Goal: Information Seeking & Learning: Learn about a topic

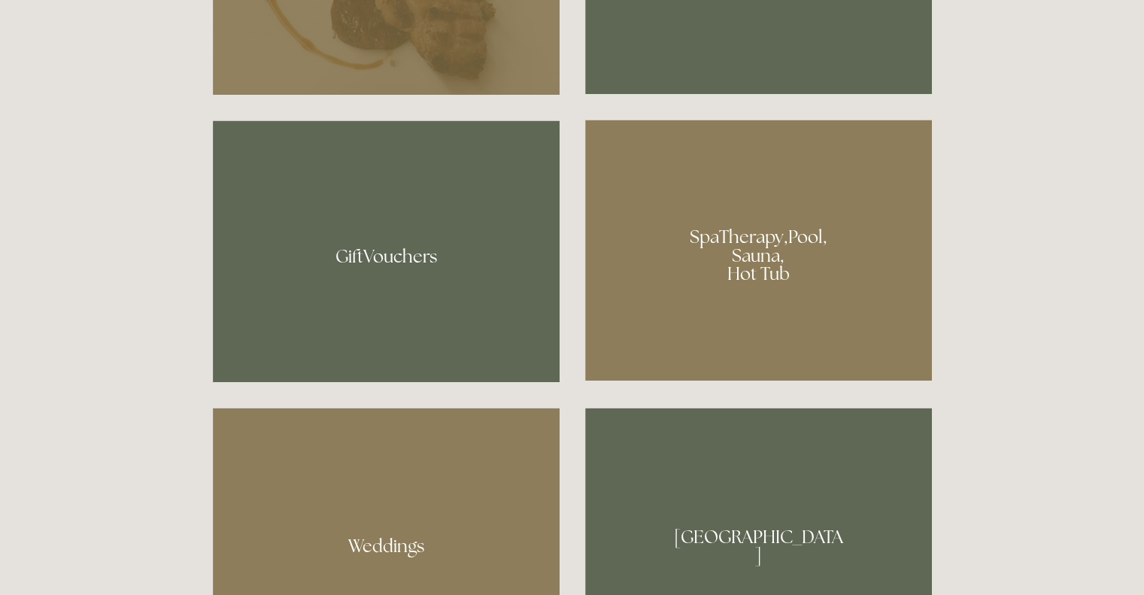
scroll to position [1156, 0]
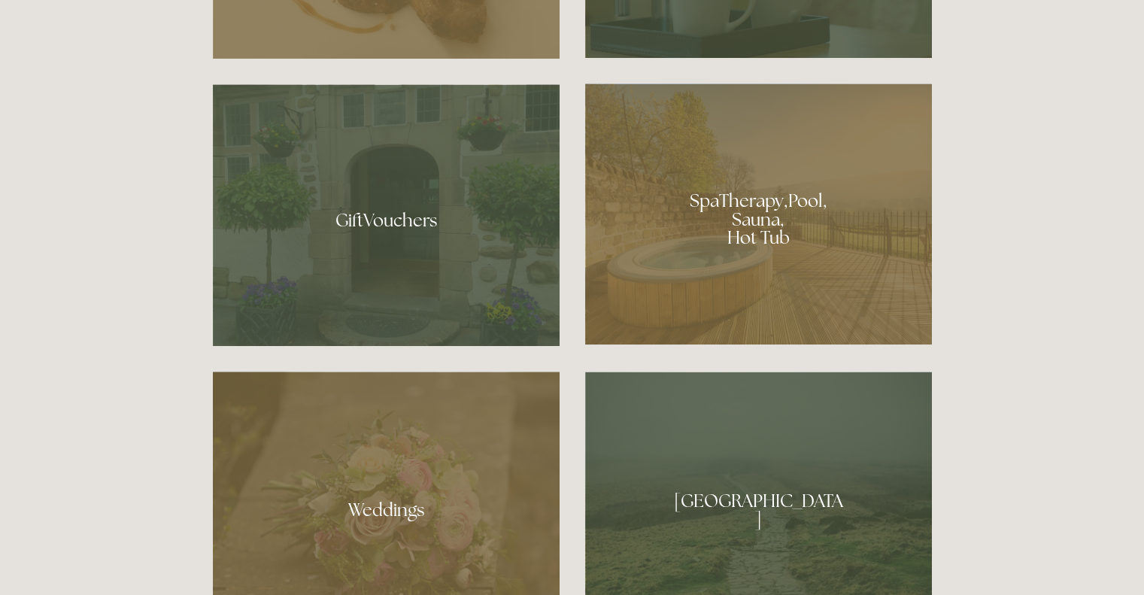
click at [794, 251] on div at bounding box center [758, 214] width 347 height 261
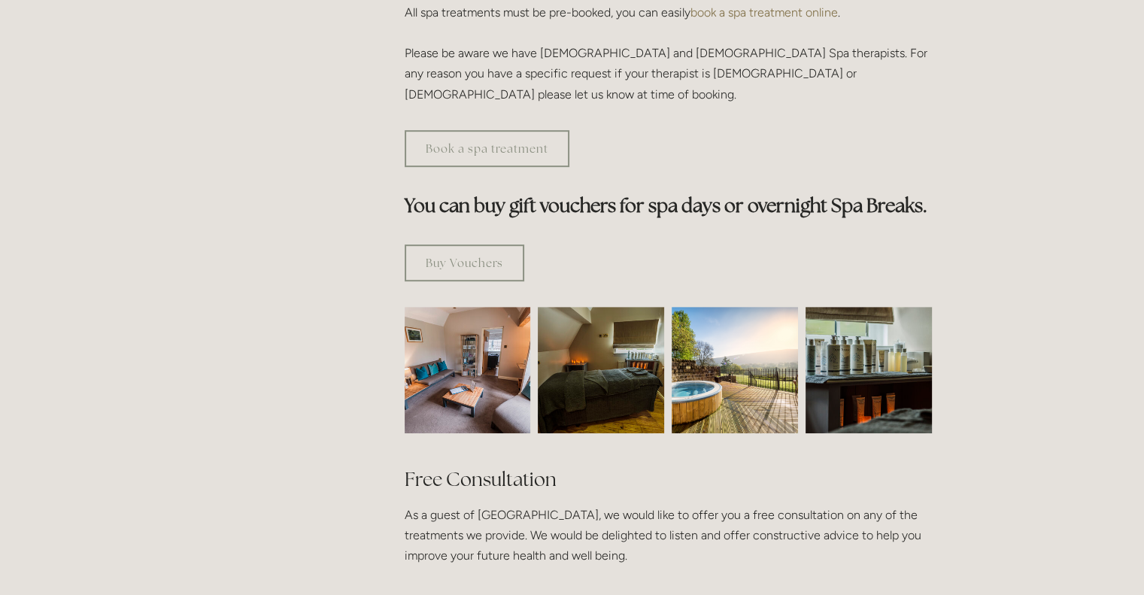
scroll to position [776, 0]
click at [472, 306] on img at bounding box center [468, 369] width 190 height 126
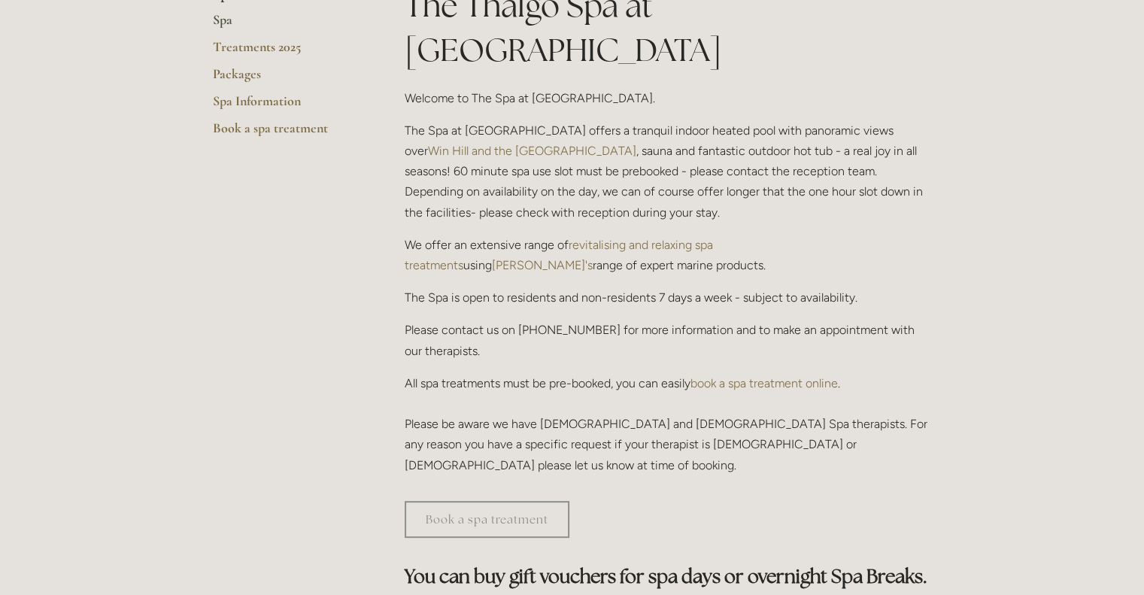
scroll to position [0, 0]
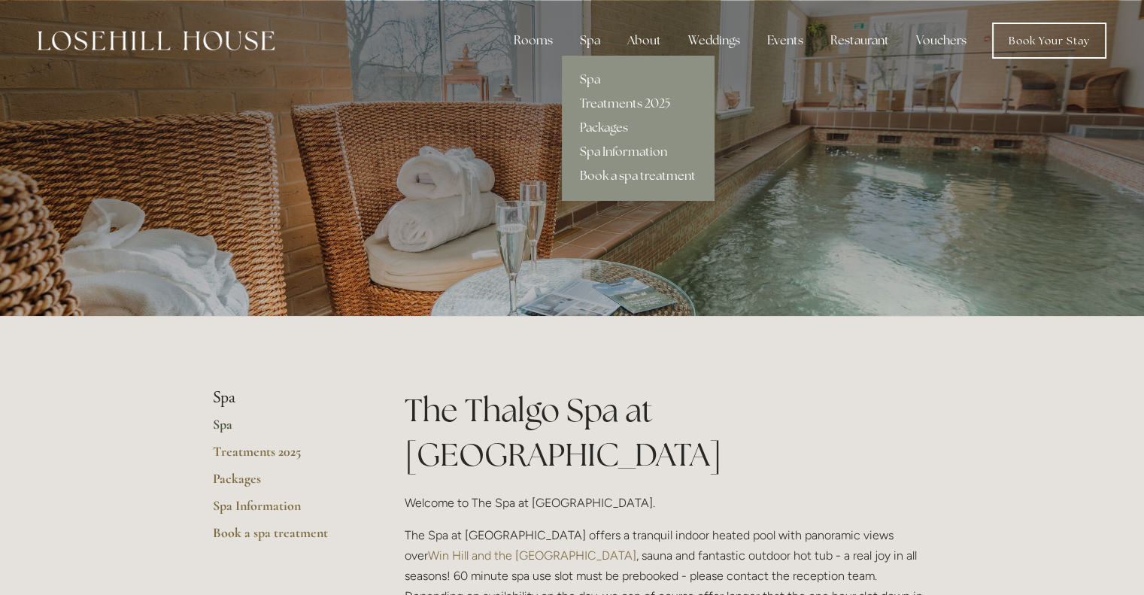
click at [587, 77] on link "Spa" at bounding box center [638, 80] width 152 height 24
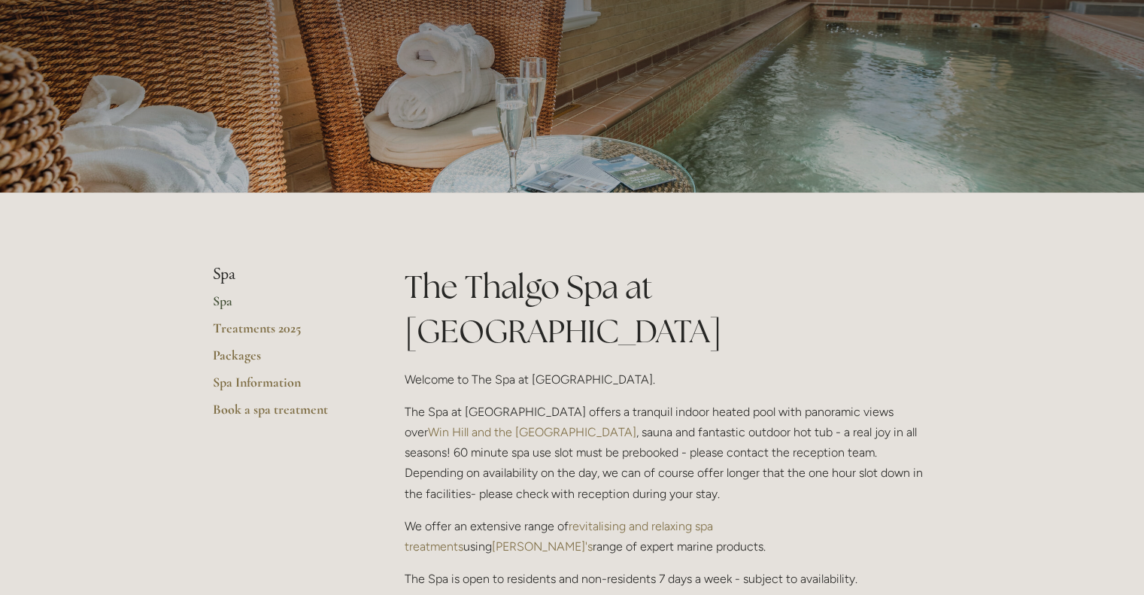
scroll to position [125, 0]
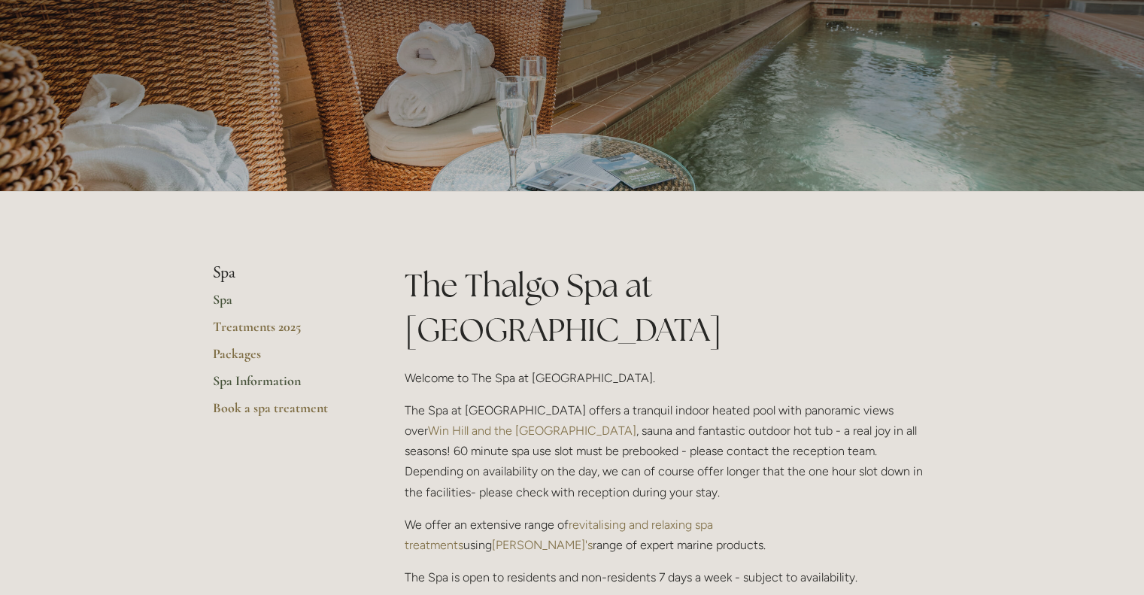
click at [245, 379] on link "Spa Information" at bounding box center [285, 385] width 144 height 27
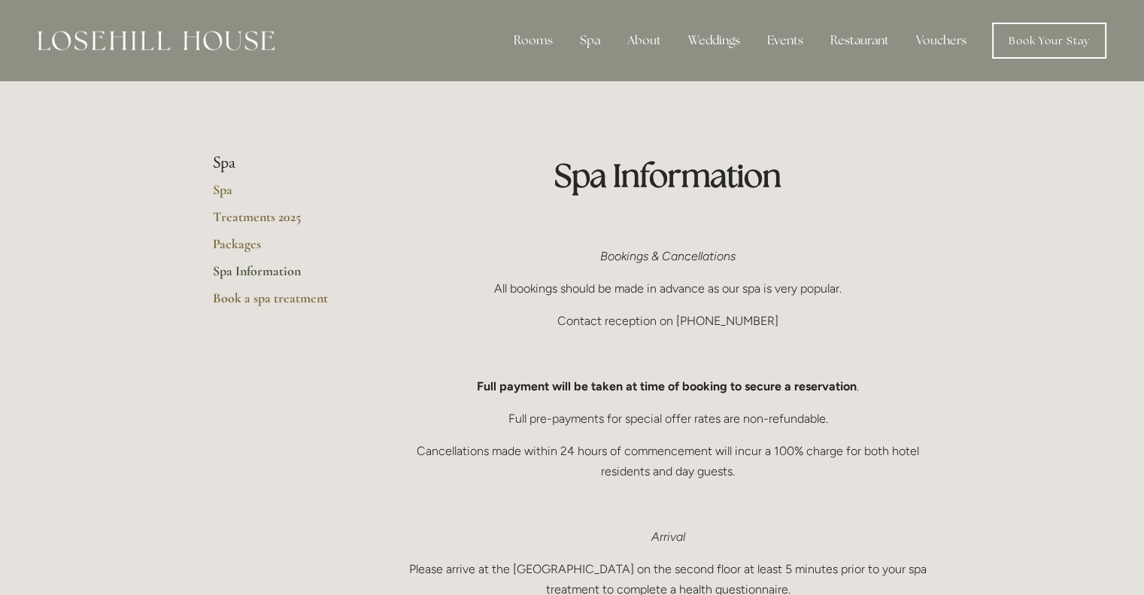
scroll to position [65, 0]
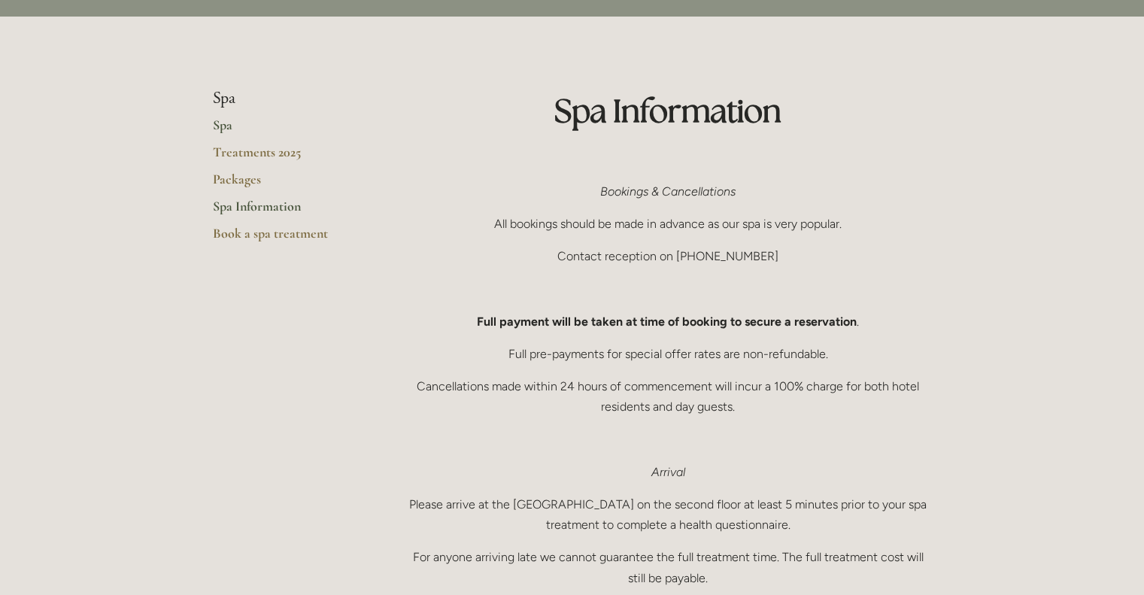
click at [214, 123] on link "Spa" at bounding box center [285, 130] width 144 height 27
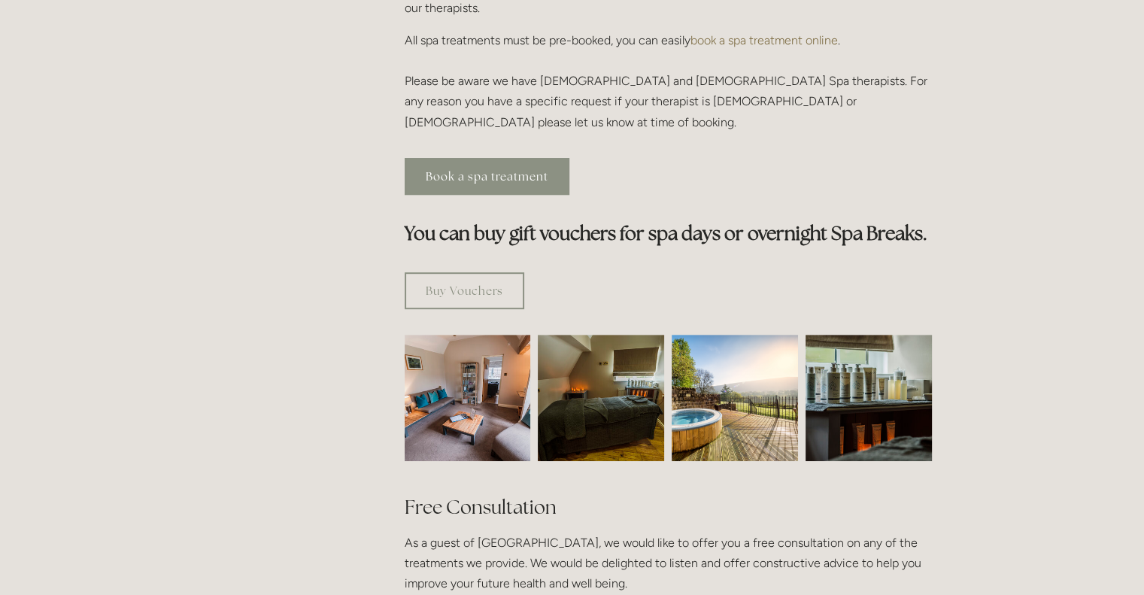
scroll to position [770, 0]
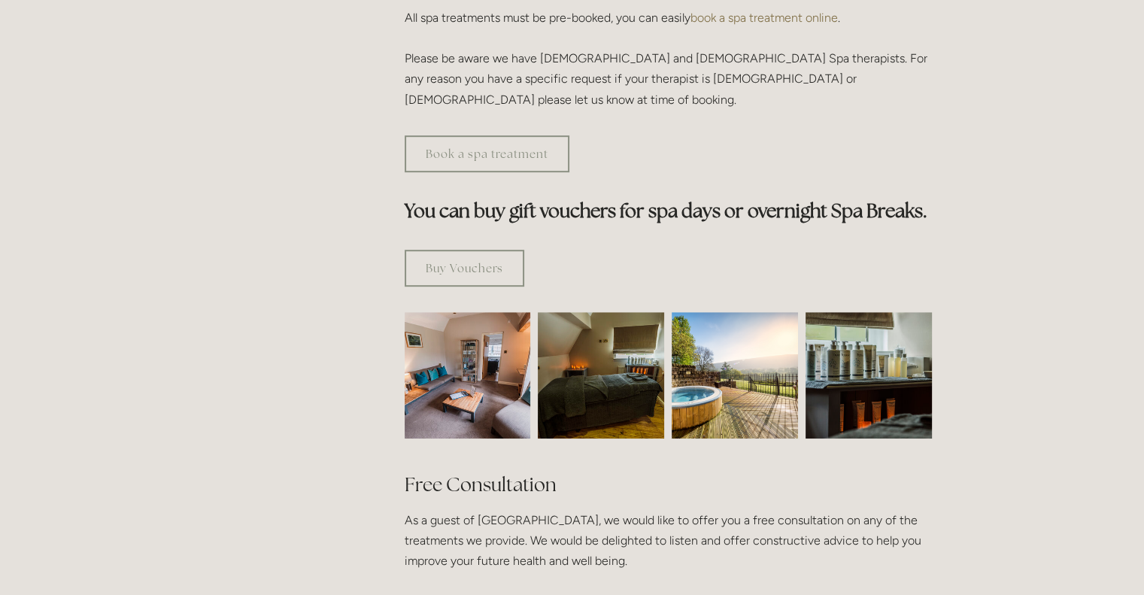
click at [488, 312] on img at bounding box center [468, 375] width 190 height 126
click at [620, 327] on img at bounding box center [601, 375] width 190 height 126
click at [748, 330] on img at bounding box center [735, 375] width 126 height 126
click at [873, 317] on img at bounding box center [869, 375] width 190 height 126
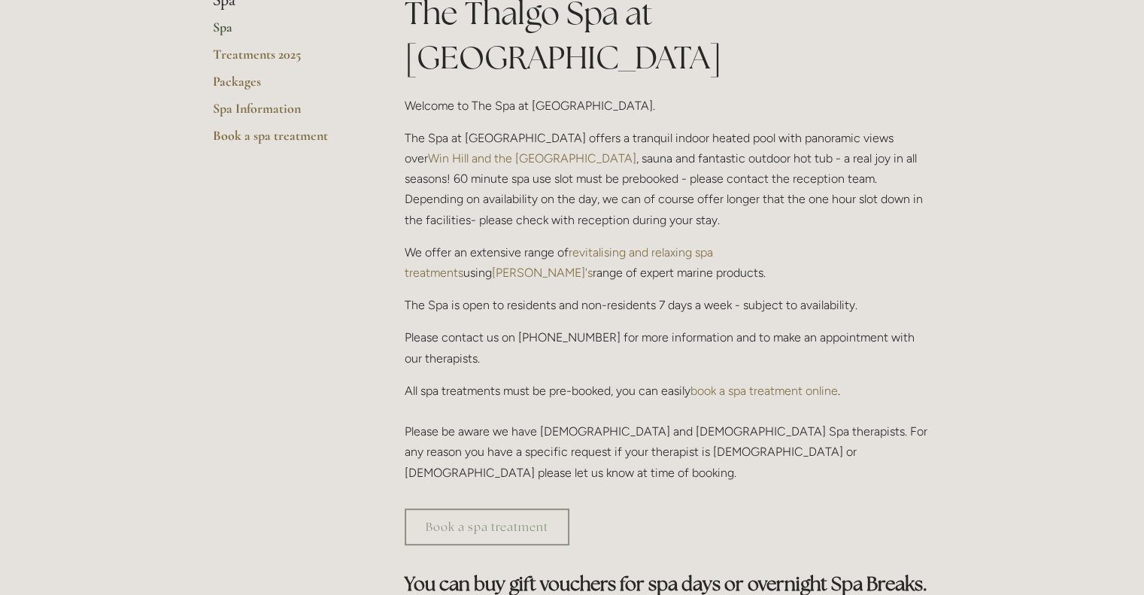
scroll to position [0, 0]
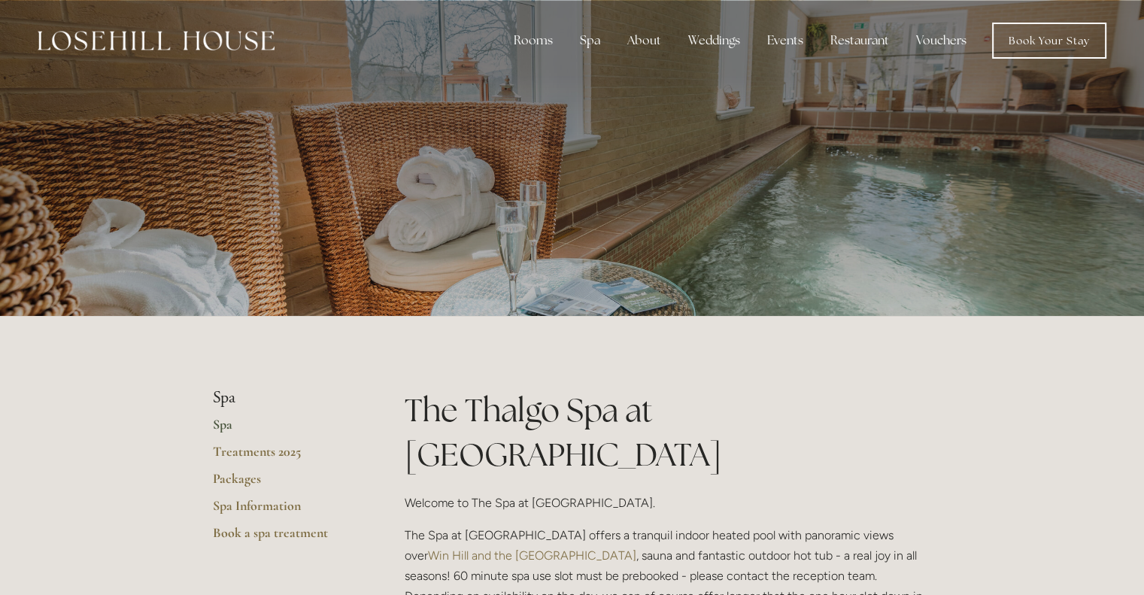
click at [181, 40] on img at bounding box center [156, 41] width 237 height 20
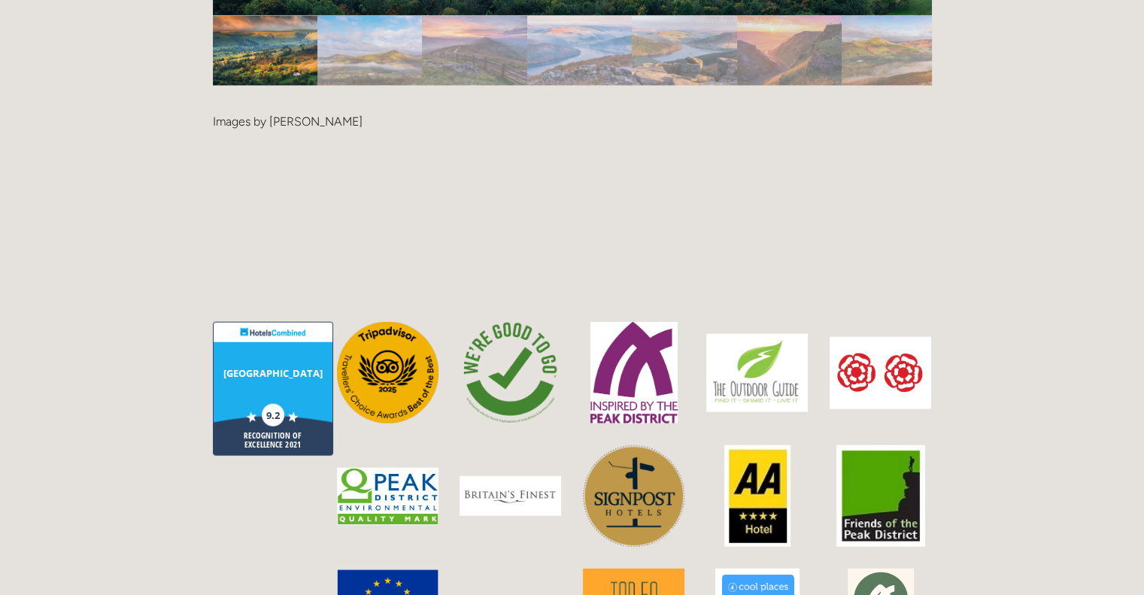
scroll to position [3492, 0]
